Goal: Task Accomplishment & Management: Manage account settings

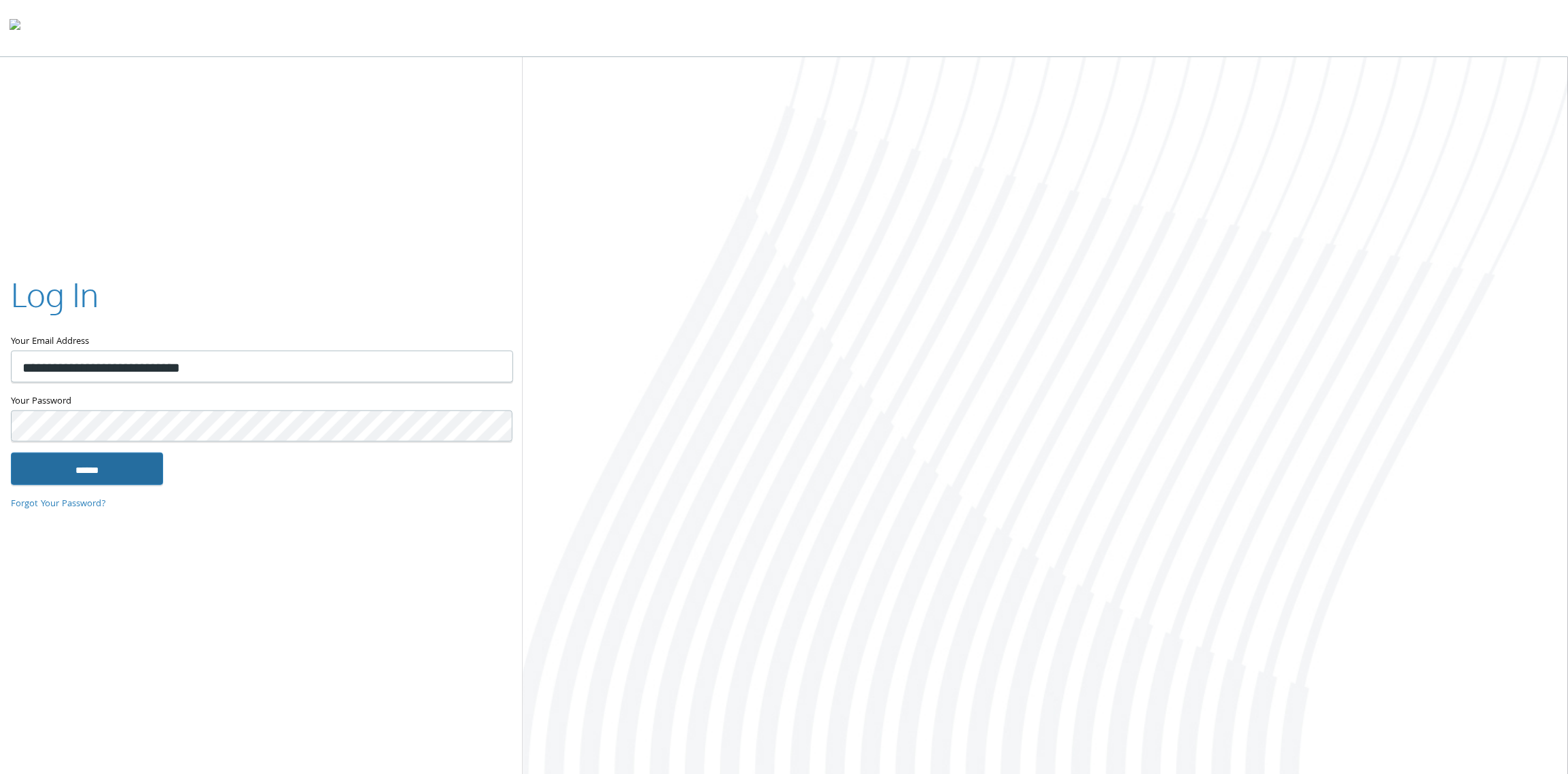
click at [129, 467] on input "******" at bounding box center [87, 468] width 152 height 33
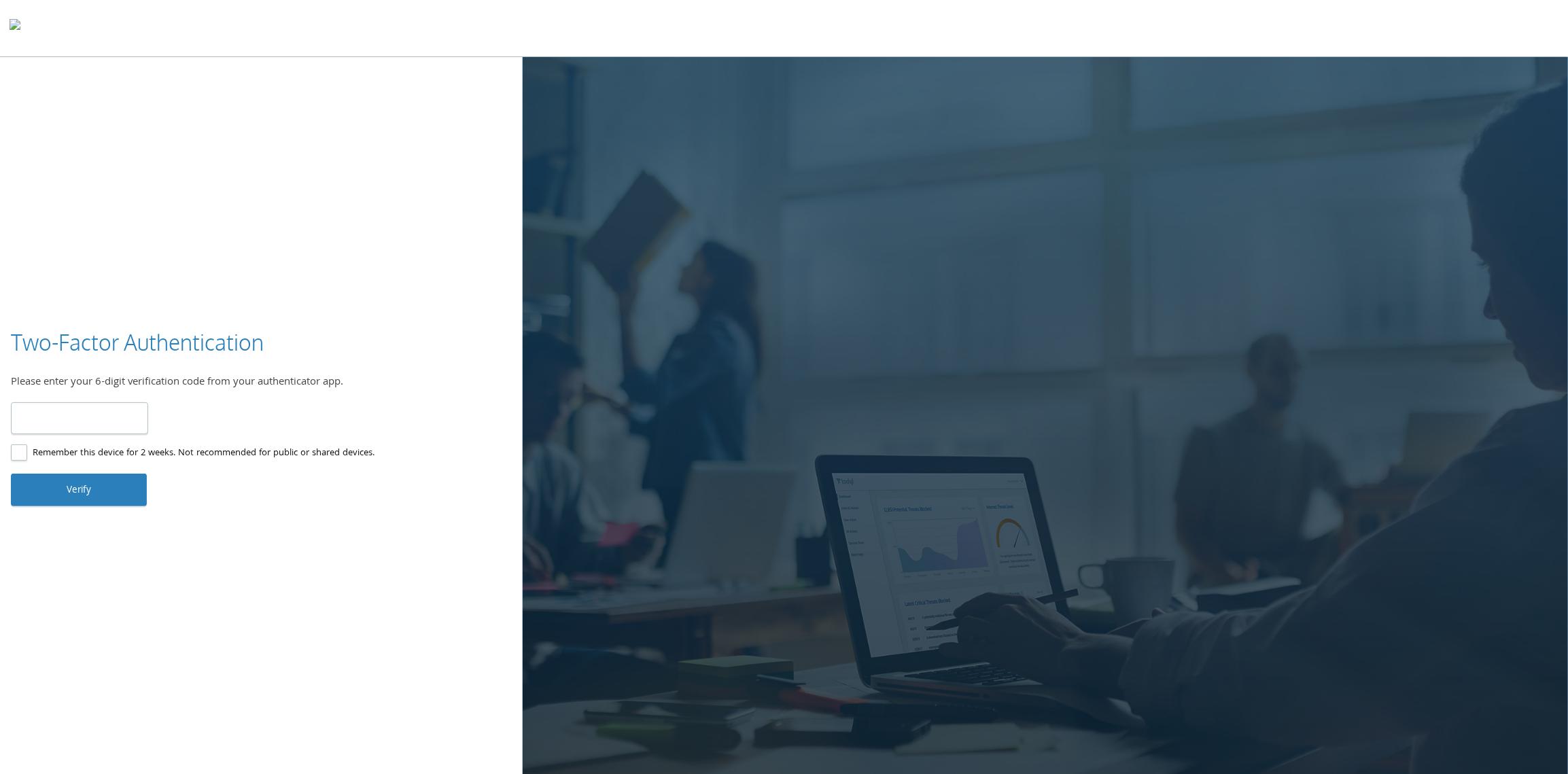
type input "******"
click at [16, 454] on label "Remember this device for 2 weeks. Not recommended for public or shared devices." at bounding box center [193, 453] width 364 height 17
click at [35, 478] on button "Verify" at bounding box center [79, 490] width 136 height 33
